Goal: Task Accomplishment & Management: Use online tool/utility

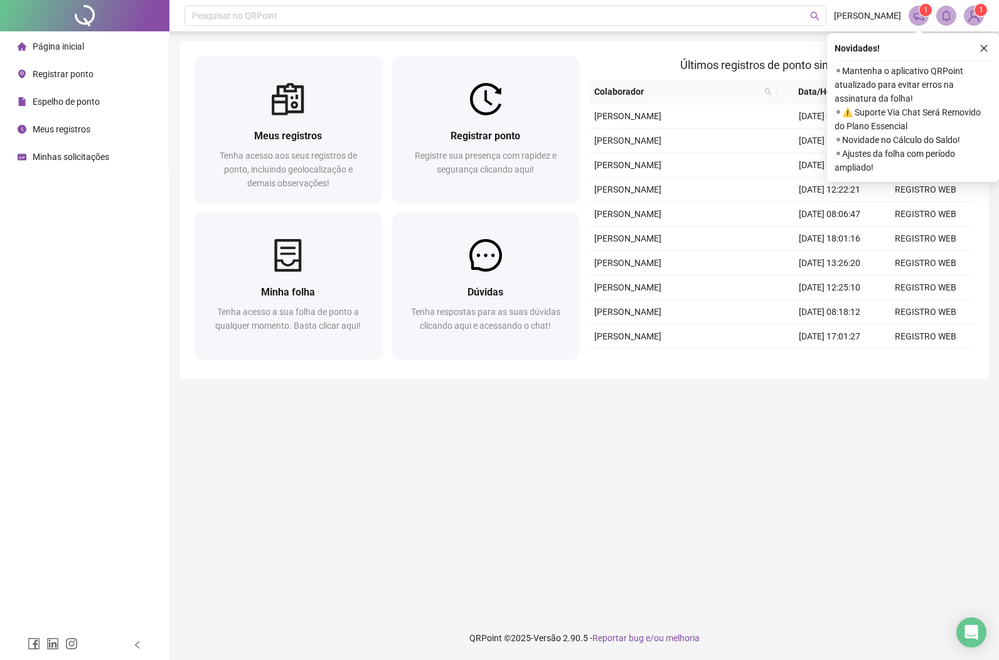
click at [79, 72] on span "Registrar ponto" at bounding box center [63, 74] width 61 height 10
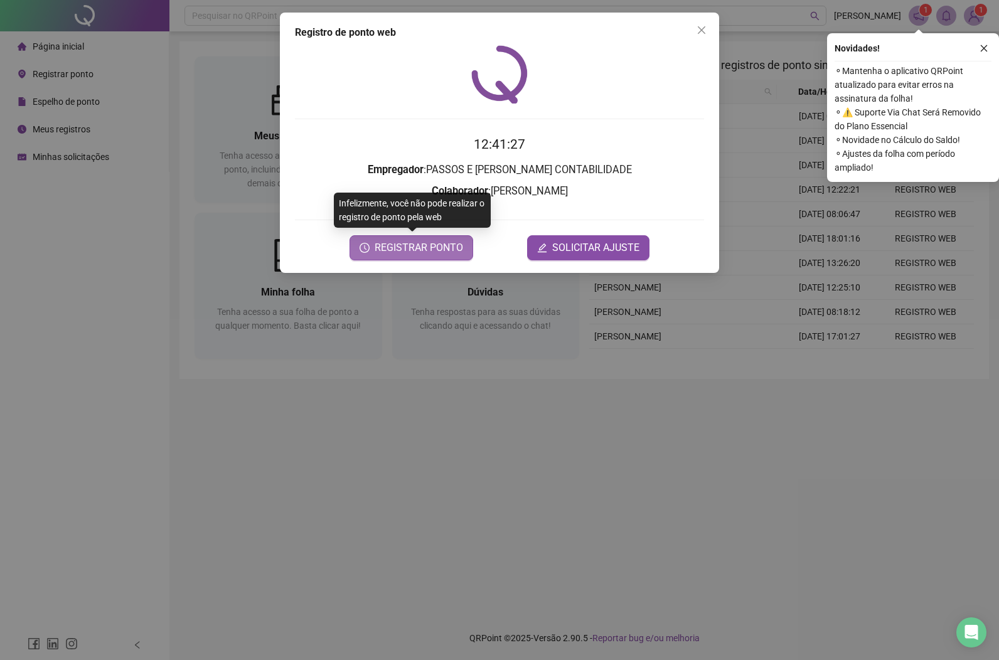
click at [419, 249] on span "REGISTRAR PONTO" at bounding box center [419, 247] width 88 height 15
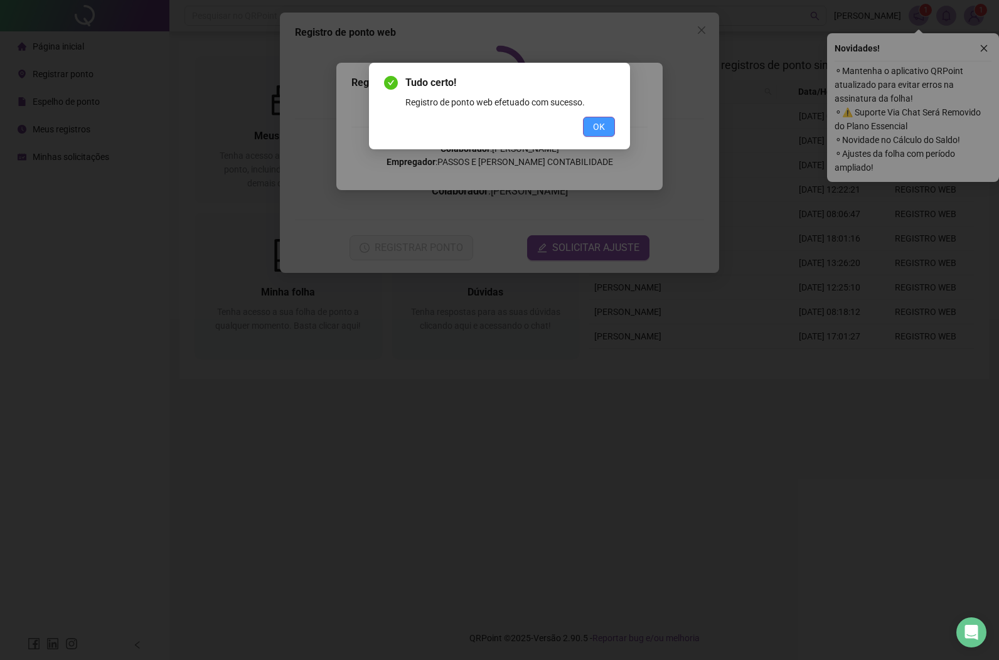
click at [599, 127] on span "OK" at bounding box center [599, 127] width 12 height 14
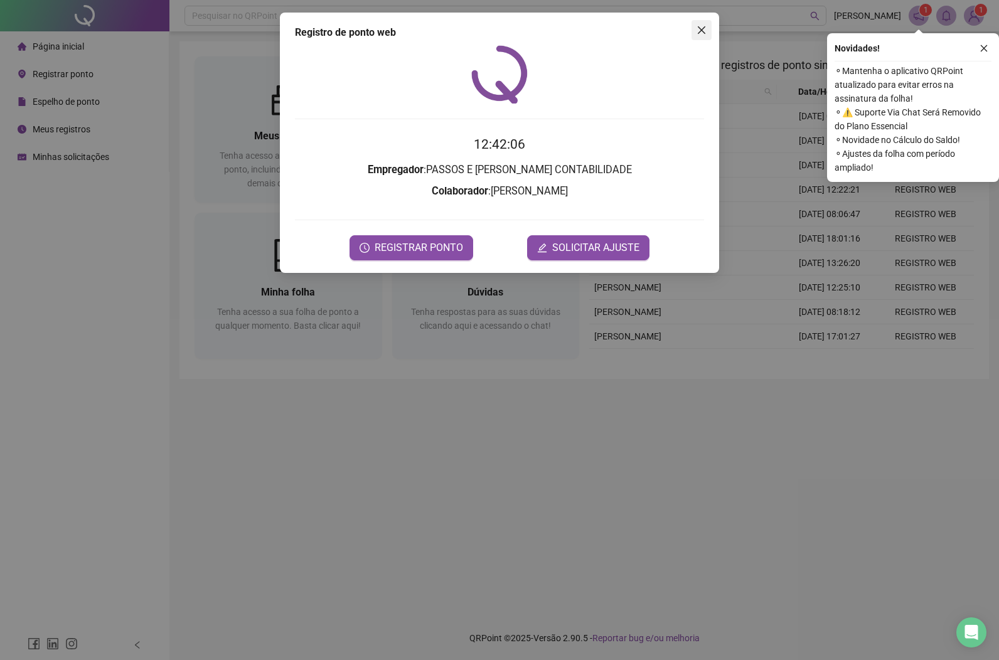
click at [704, 27] on icon "close" at bounding box center [702, 30] width 10 height 10
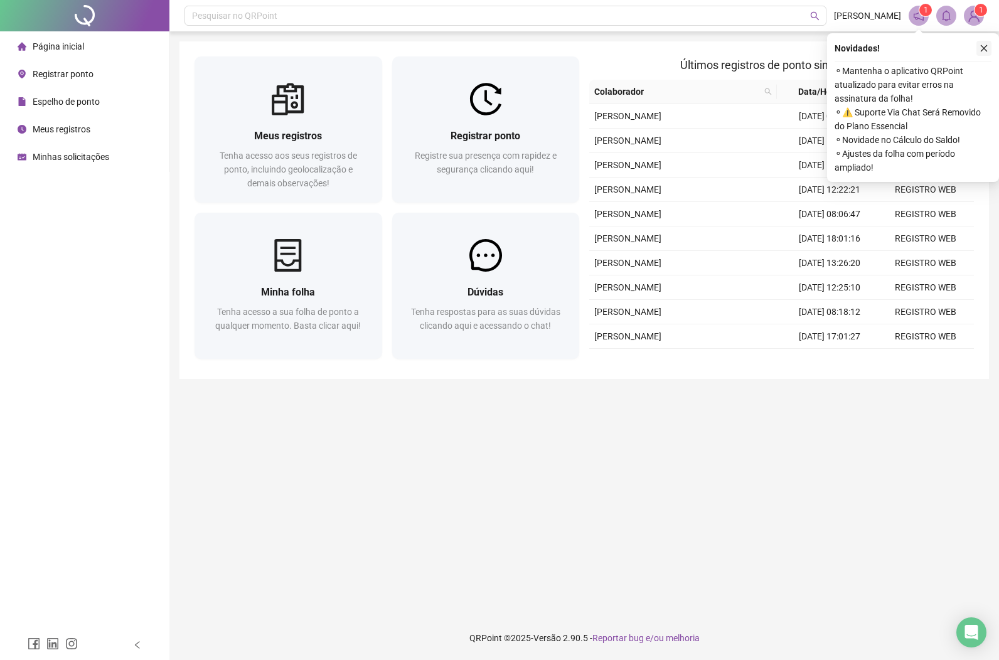
click at [985, 45] on icon "close" at bounding box center [984, 48] width 9 height 9
drag, startPoint x: 987, startPoint y: 48, endPoint x: 980, endPoint y: 51, distance: 8.2
click at [986, 49] on icon "close" at bounding box center [984, 48] width 9 height 9
